Goal: Task Accomplishment & Management: Manage account settings

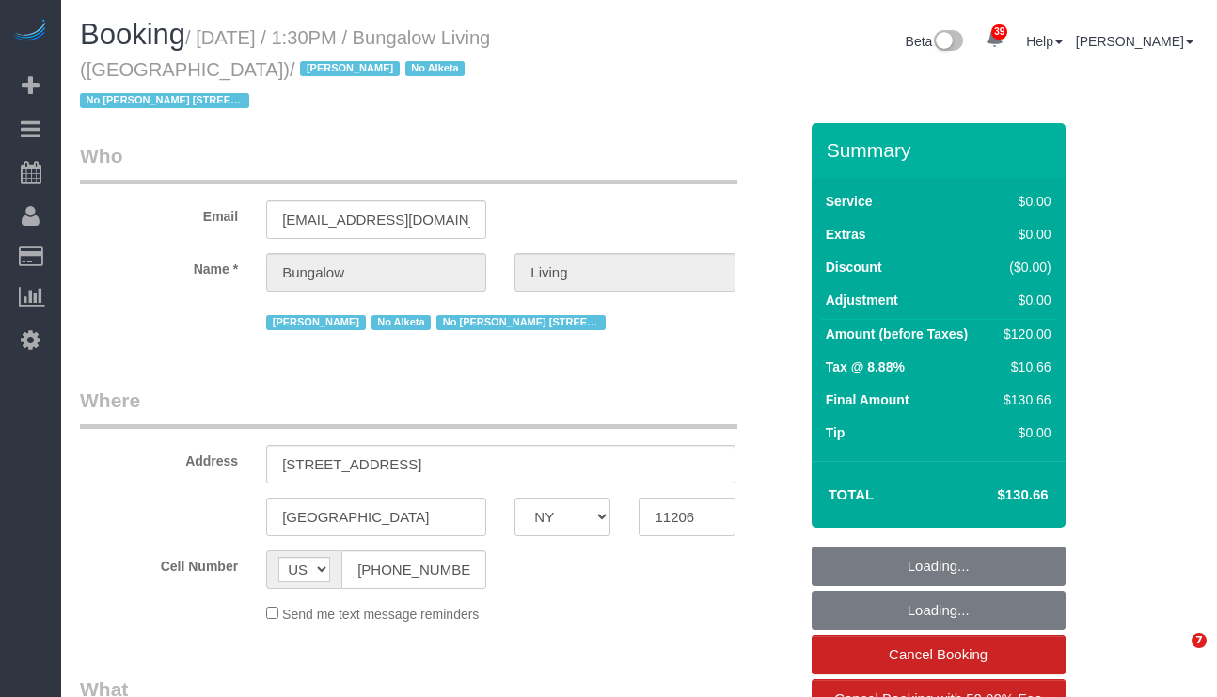
select select "NY"
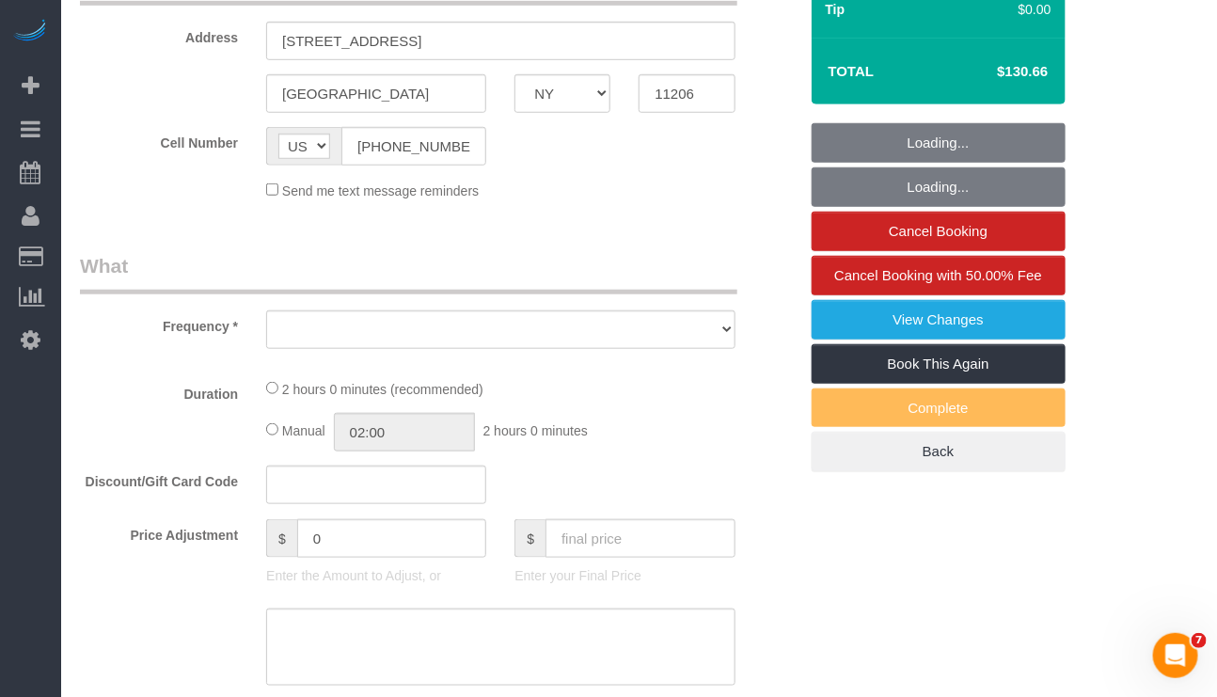
select select "number:89"
select select "number:90"
select select "number:15"
select select "number:7"
select select "number:21"
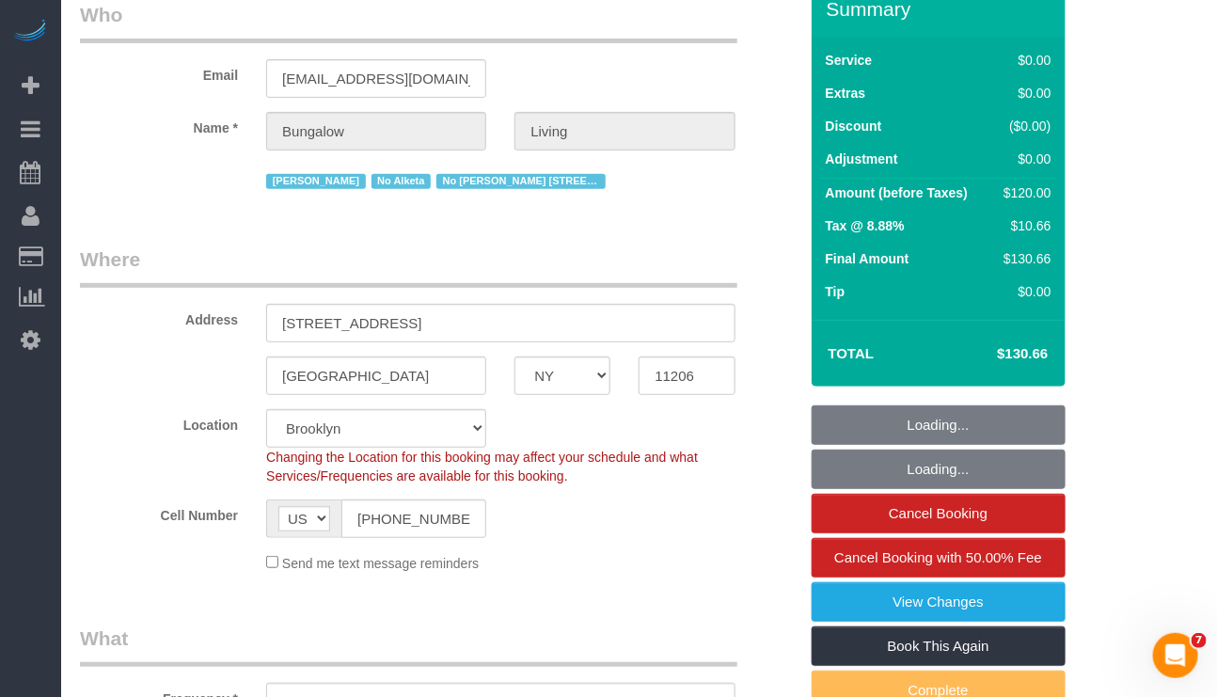
select select "object:1538"
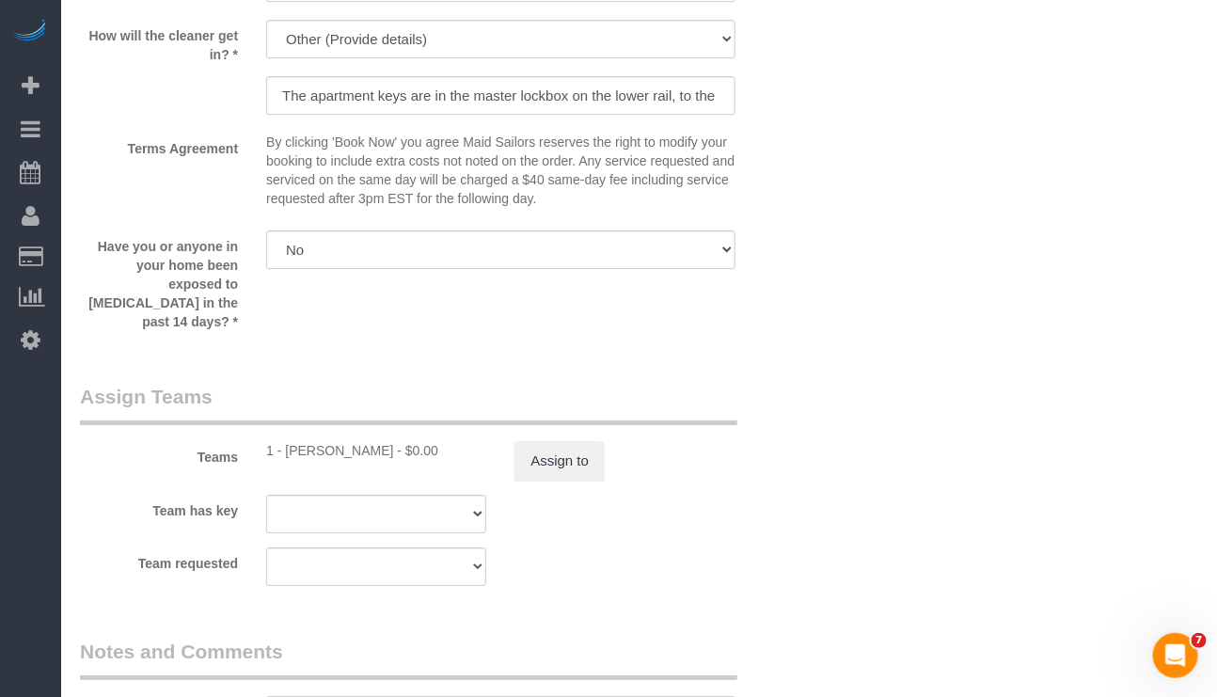
scroll to position [1971, 0]
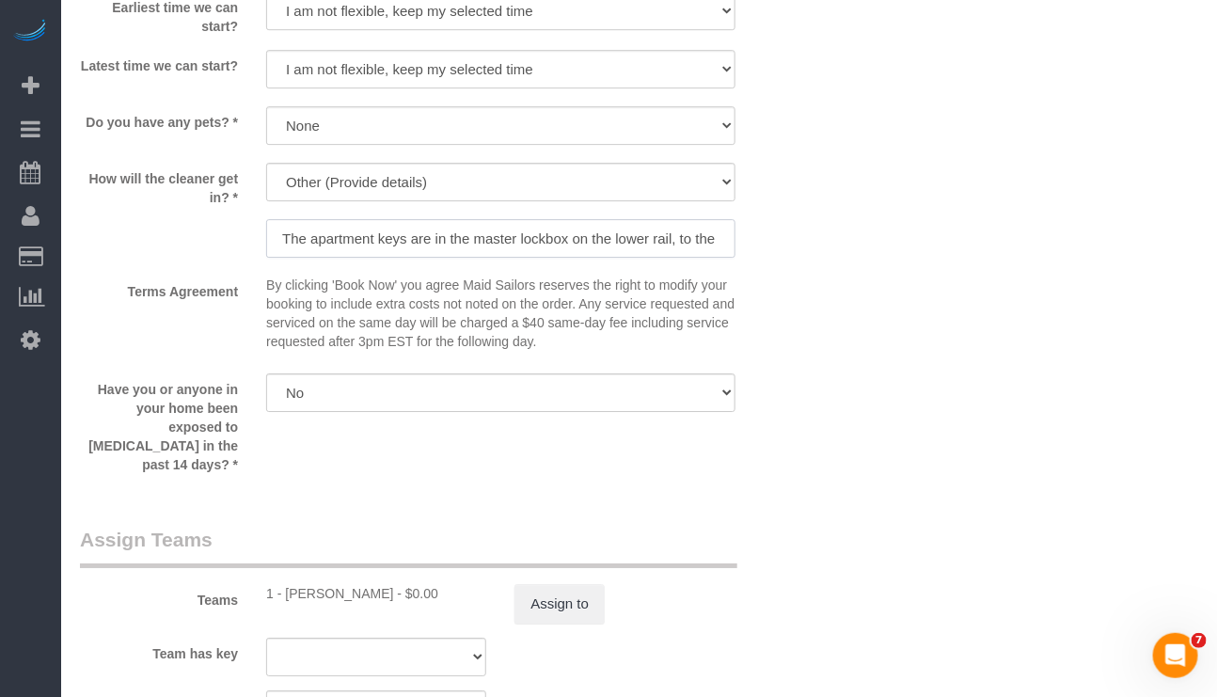
click at [511, 223] on input "The apartment keys are in the master lockbox on the lower rail, to the left of …" at bounding box center [500, 238] width 469 height 39
click at [532, 219] on input "The apartment keys are in the master lockbox on the lower rail, to the left of …" at bounding box center [500, 238] width 469 height 39
click at [533, 219] on input "The apartment keys are in the master lockbox on the lower rail, to the left of …" at bounding box center [500, 238] width 469 height 39
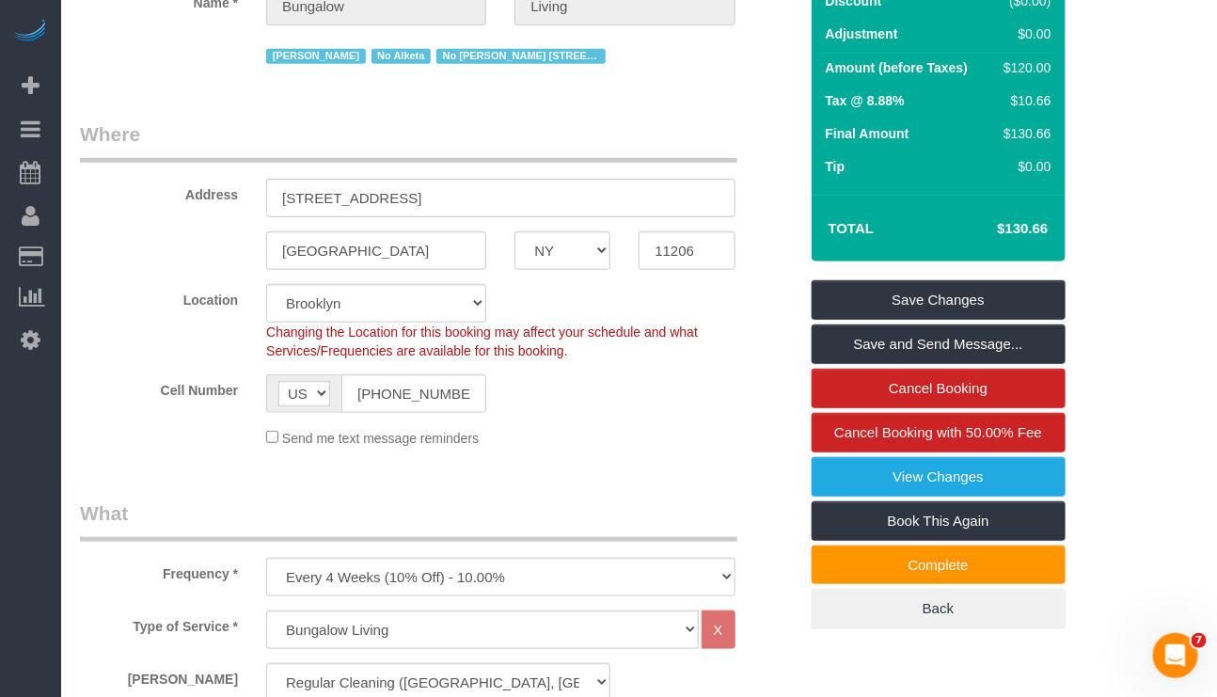
scroll to position [136, 0]
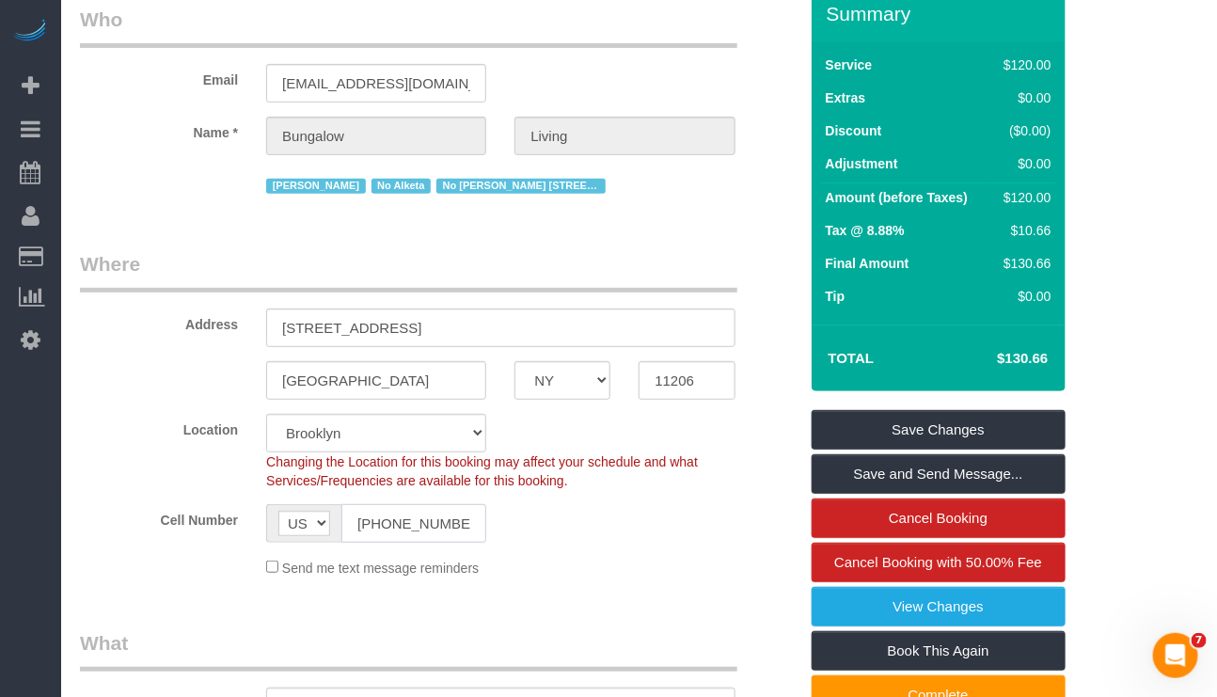
click at [419, 504] on input "[PHONE_NUMBER]" at bounding box center [414, 523] width 145 height 39
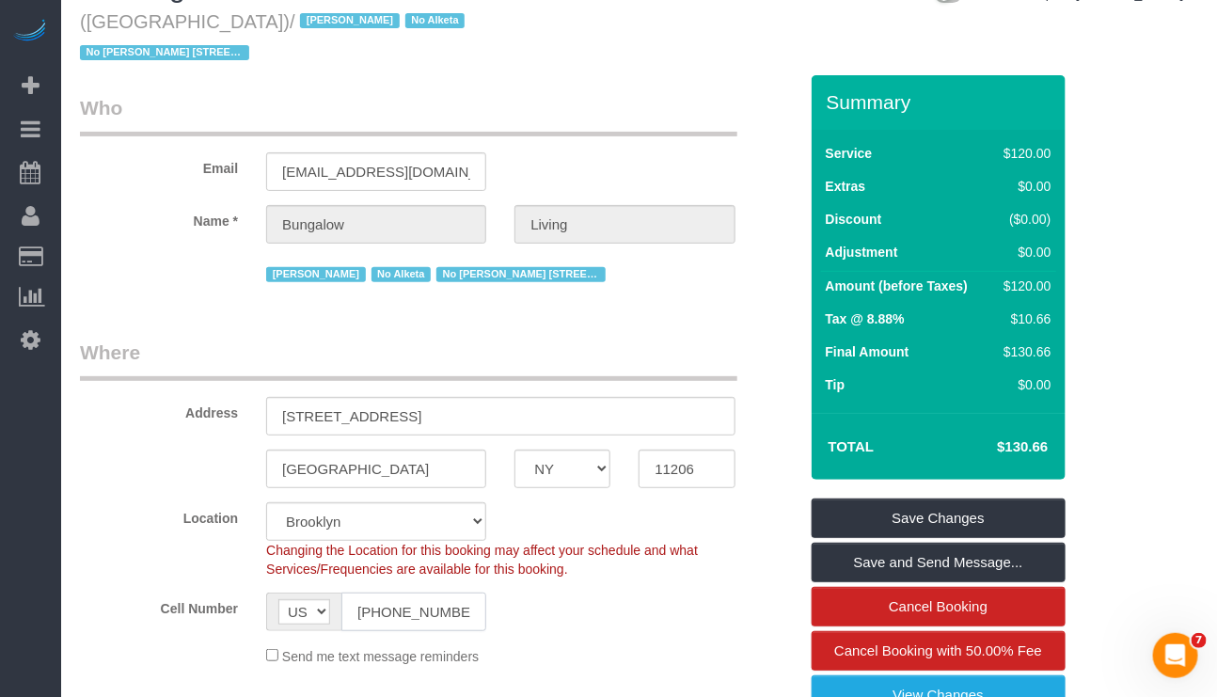
scroll to position [0, 0]
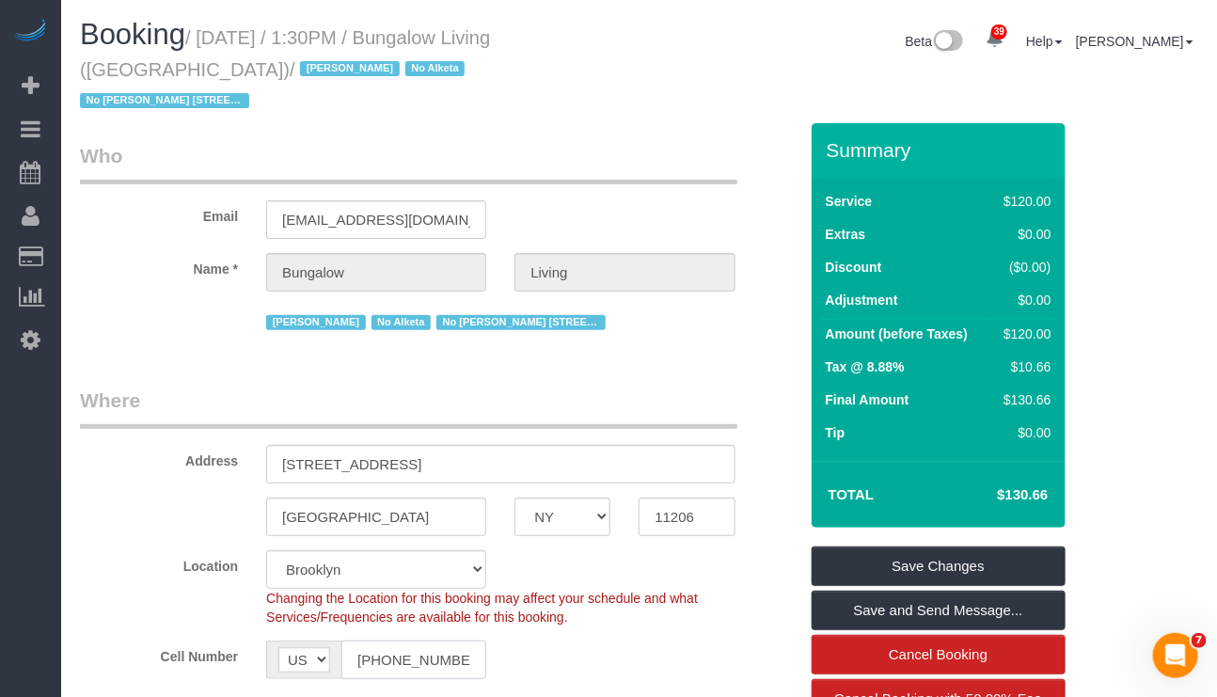
click at [416, 641] on input "[PHONE_NUMBER]" at bounding box center [414, 660] width 145 height 39
click at [418, 641] on input "[PHONE_NUMBER]" at bounding box center [414, 660] width 145 height 39
click at [421, 644] on input "[PHONE_NUMBER]" at bounding box center [414, 660] width 145 height 39
drag, startPoint x: 407, startPoint y: 429, endPoint x: 206, endPoint y: 436, distance: 201.4
click at [206, 436] on div "Address [STREET_ADDRESS]" at bounding box center [439, 435] width 746 height 97
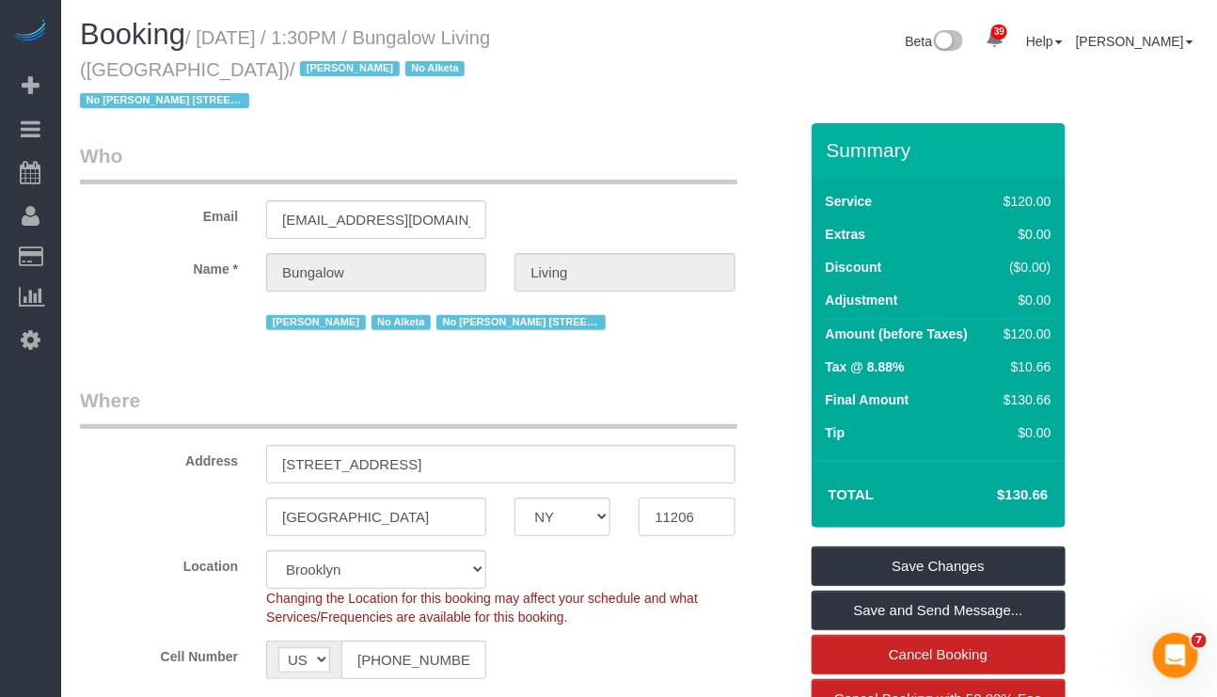
click at [659, 498] on input "11206" at bounding box center [687, 517] width 96 height 39
drag, startPoint x: 426, startPoint y: 444, endPoint x: 243, endPoint y: 429, distance: 184.1
click at [243, 429] on div "Address [STREET_ADDRESS]" at bounding box center [439, 435] width 746 height 97
